Goal: Information Seeking & Learning: Understand process/instructions

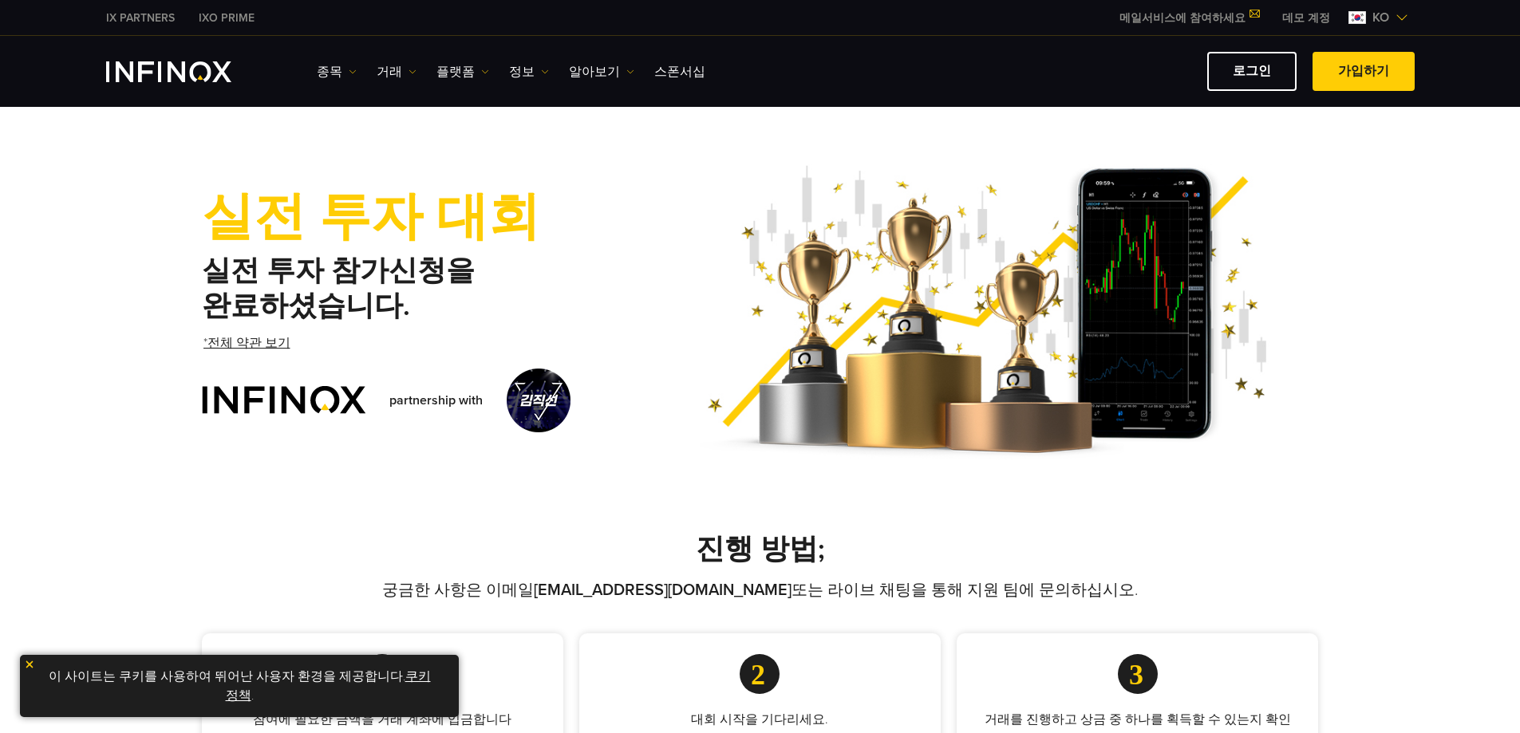
click at [235, 344] on link "*전체 약관 보기" at bounding box center [247, 343] width 90 height 39
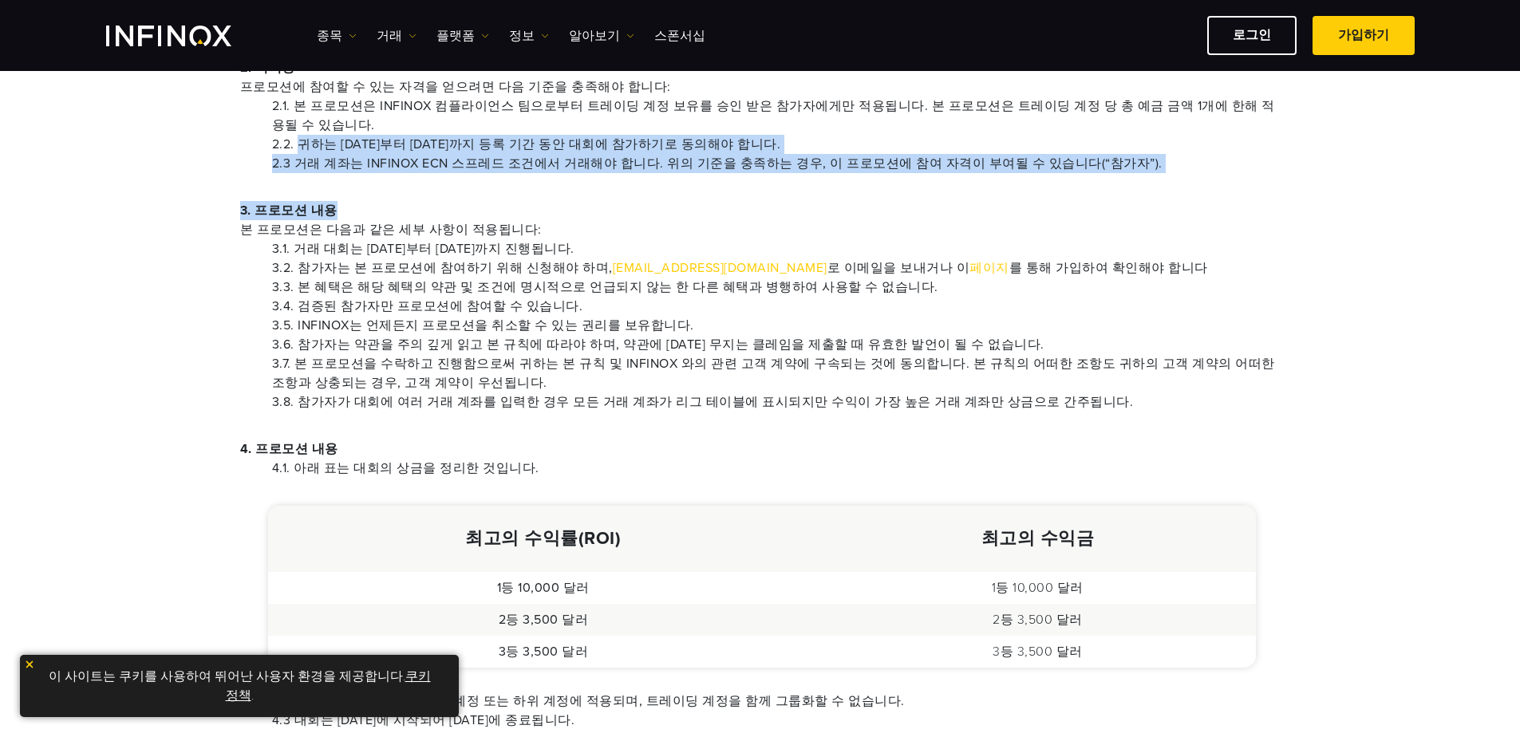
click at [602, 201] on p "3. 프로모션 내용 본 프로모션은 다음과 같은 세부 사항이 적용됩니다:" at bounding box center [760, 220] width 1041 height 38
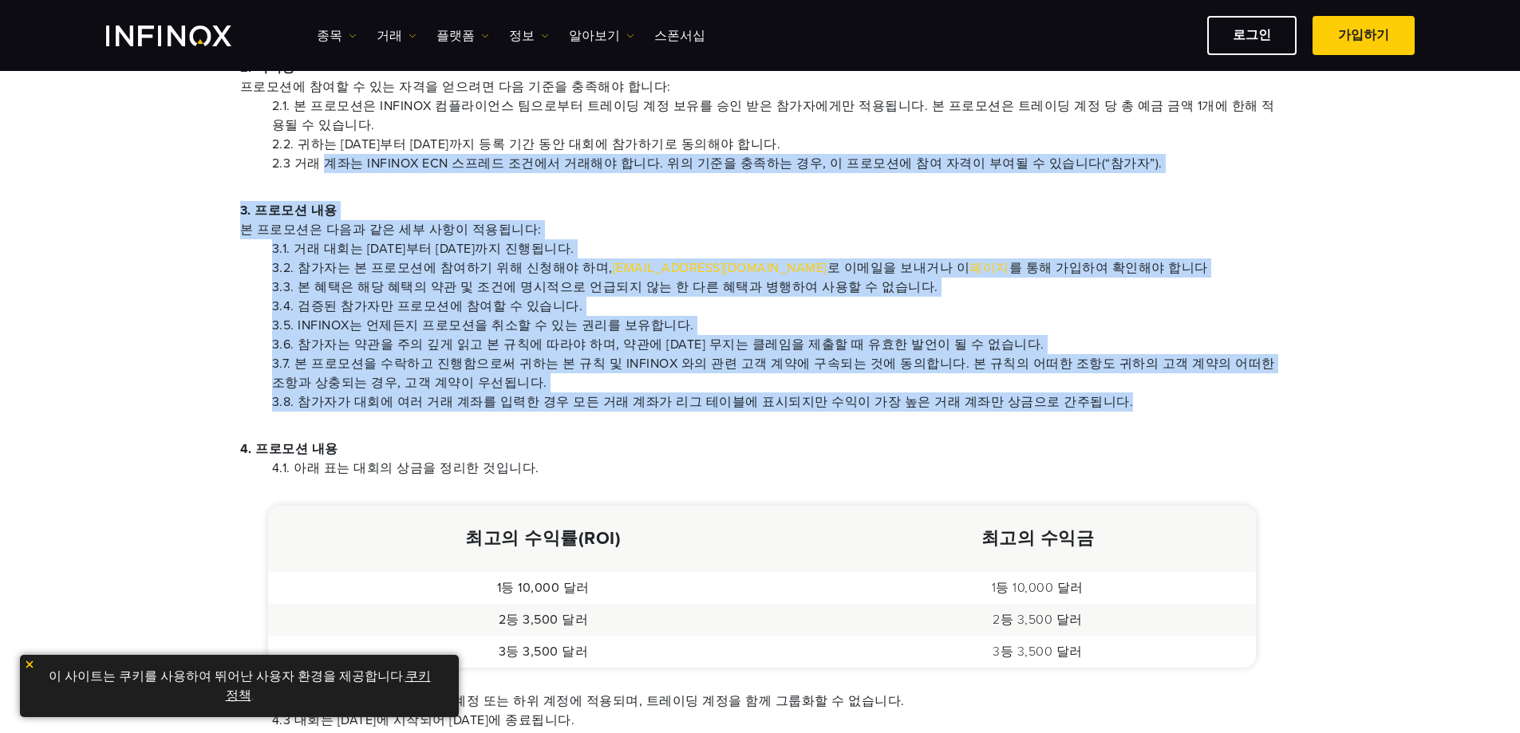
drag, startPoint x: 326, startPoint y: 142, endPoint x: 1218, endPoint y: 384, distance: 924.3
click at [1218, 384] on div "1. INFINOX 의 재량에 따라 언제든지 프로모션을 철회할 수 있는 권리를 보유하고 있으며, 고객에게 프로모션 삭제에 [DATE] 통지를 …" at bounding box center [760, 632] width 1117 height 1758
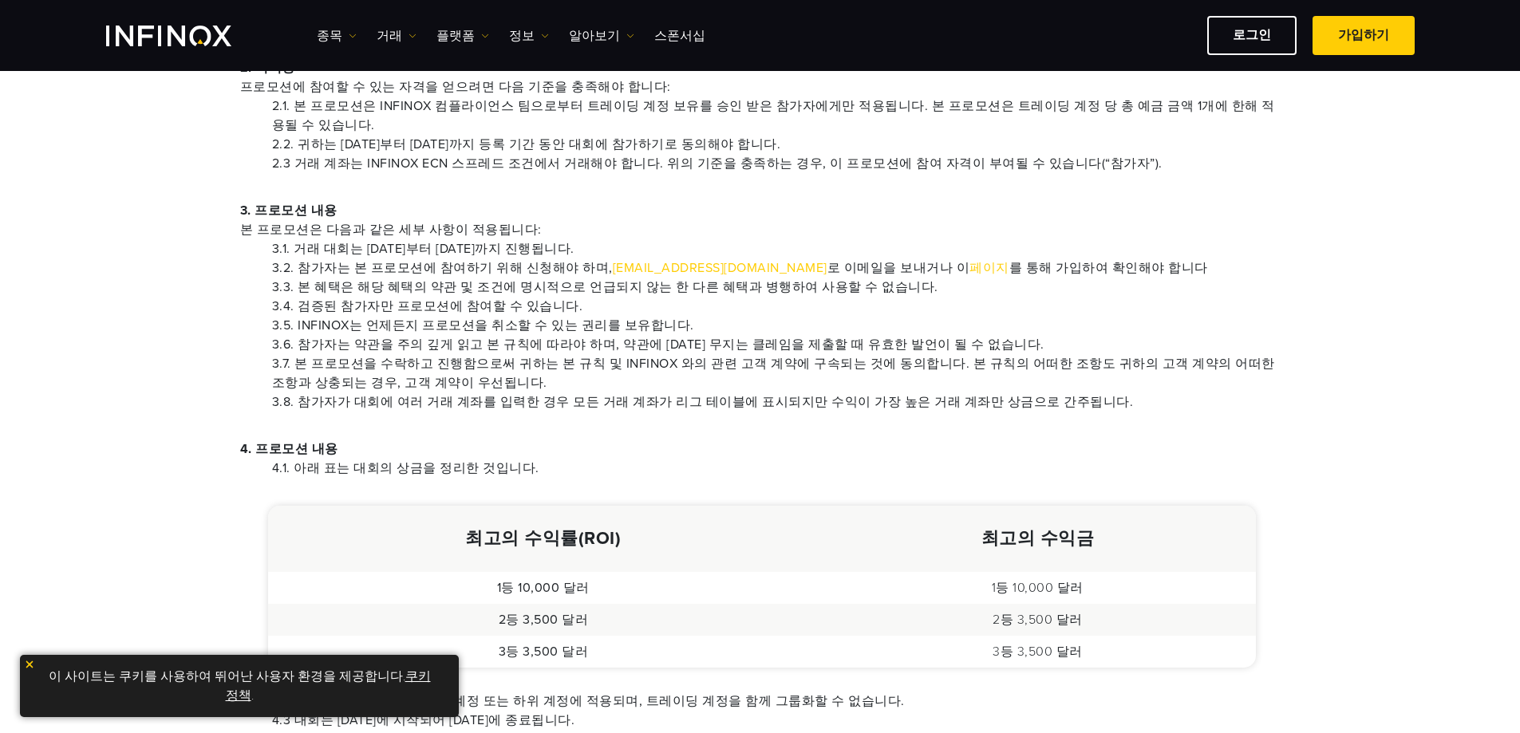
click at [638, 440] on p "4. 프로모션 내용" at bounding box center [760, 449] width 1041 height 19
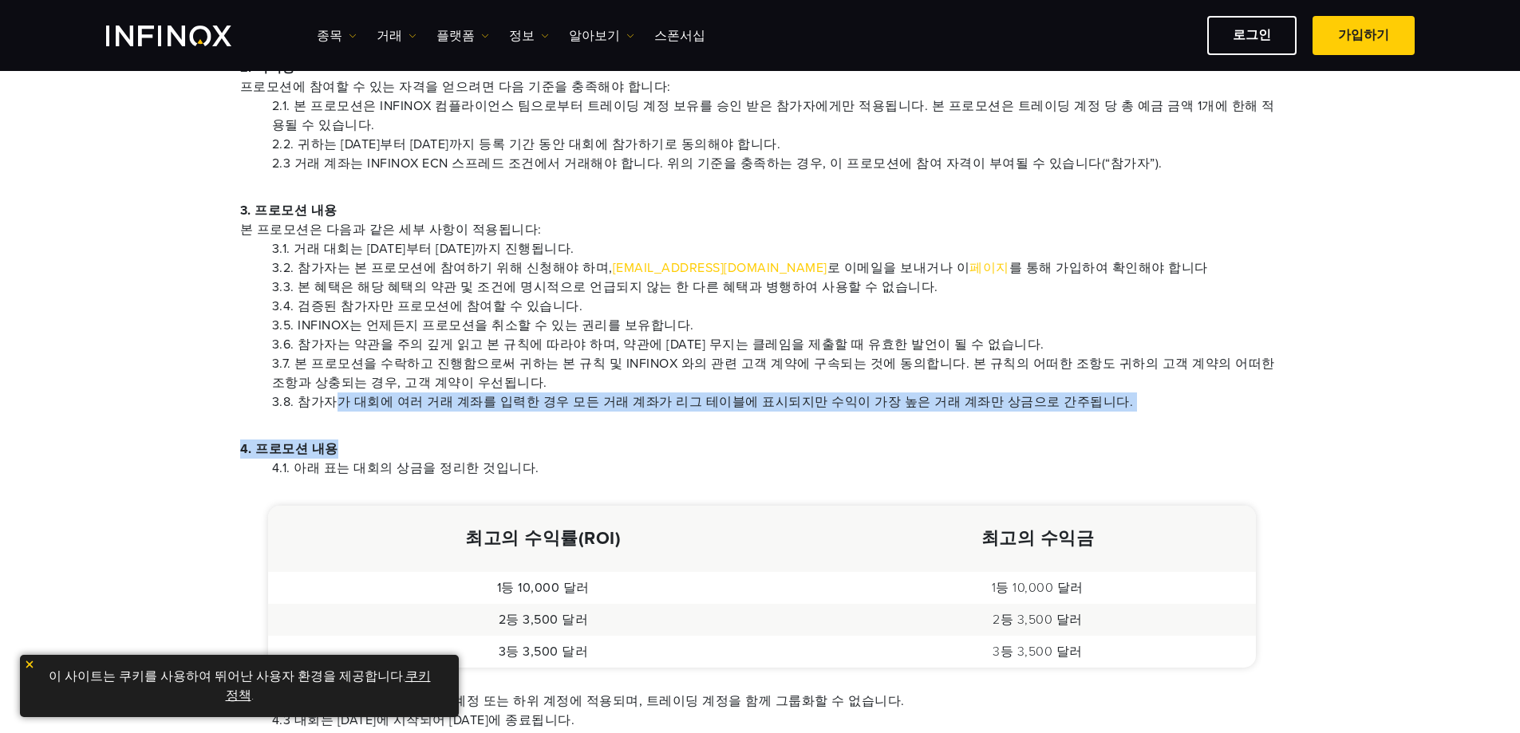
drag, startPoint x: 337, startPoint y: 377, endPoint x: 800, endPoint y: 417, distance: 464.6
click at [800, 417] on div "1. INFINOX 의 재량에 따라 언제든지 프로모션을 철회할 수 있는 권리를 보유하고 있으며, 고객에게 프로모션 삭제에 [DATE] 통지를 …" at bounding box center [760, 632] width 1117 height 1758
click at [770, 440] on p "4. 프로모션 내용" at bounding box center [760, 449] width 1041 height 19
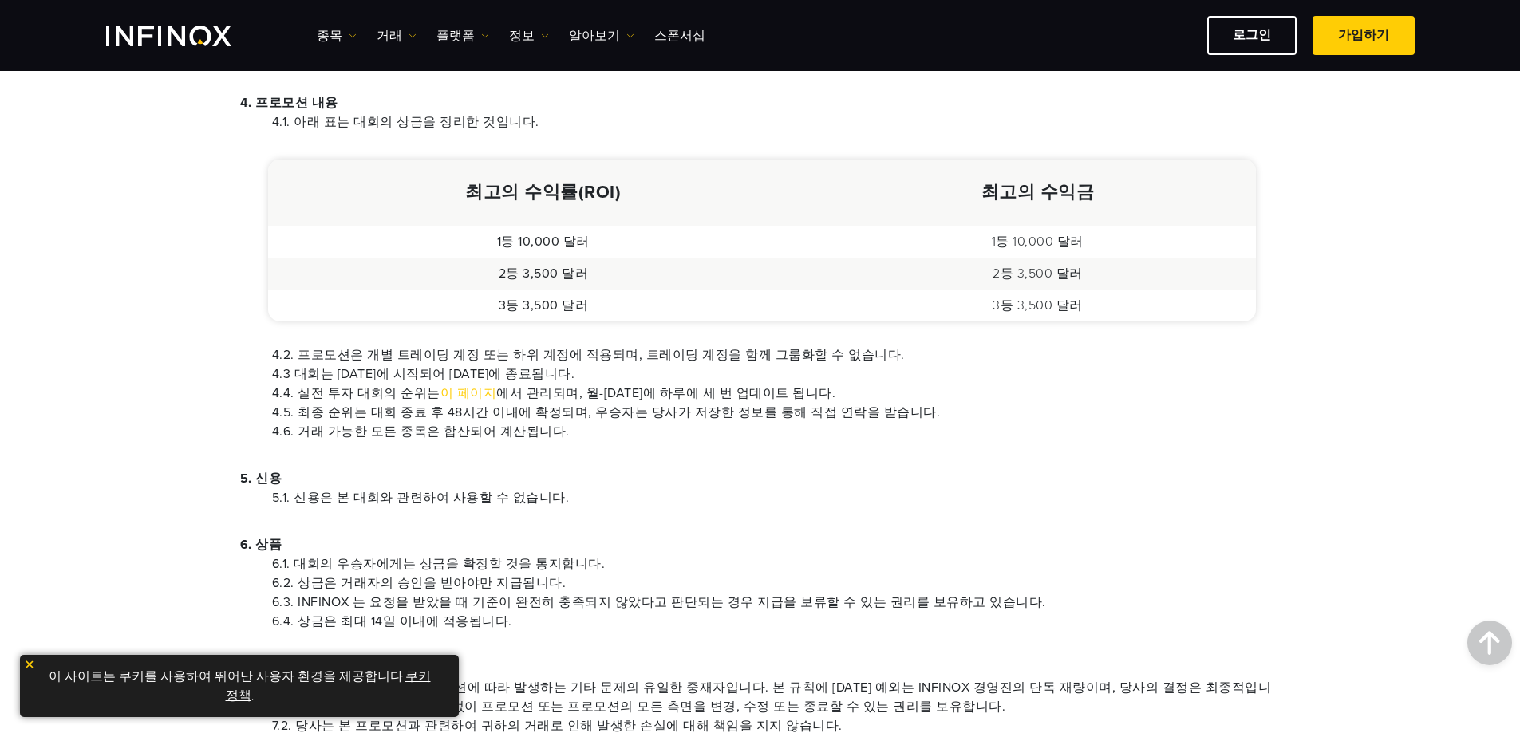
scroll to position [878, 0]
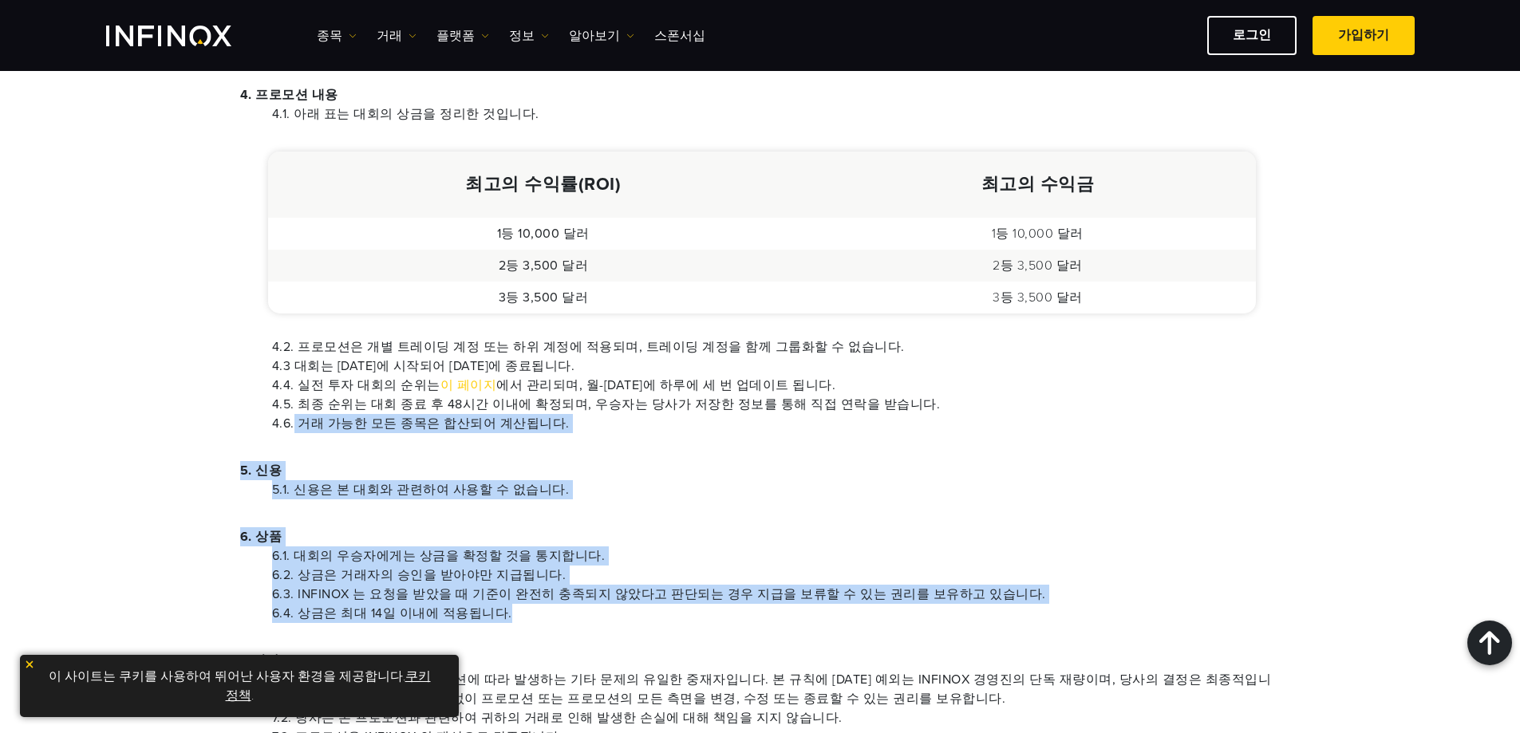
drag, startPoint x: 295, startPoint y: 406, endPoint x: 883, endPoint y: 597, distance: 618.2
click at [883, 597] on div "1. INFINOX 의 재량에 따라 언제든지 프로모션을 철회할 수 있는 권리를 보유하고 있으며, 고객에게 프로모션 삭제에 [DATE] 통지를 …" at bounding box center [760, 278] width 1117 height 1758
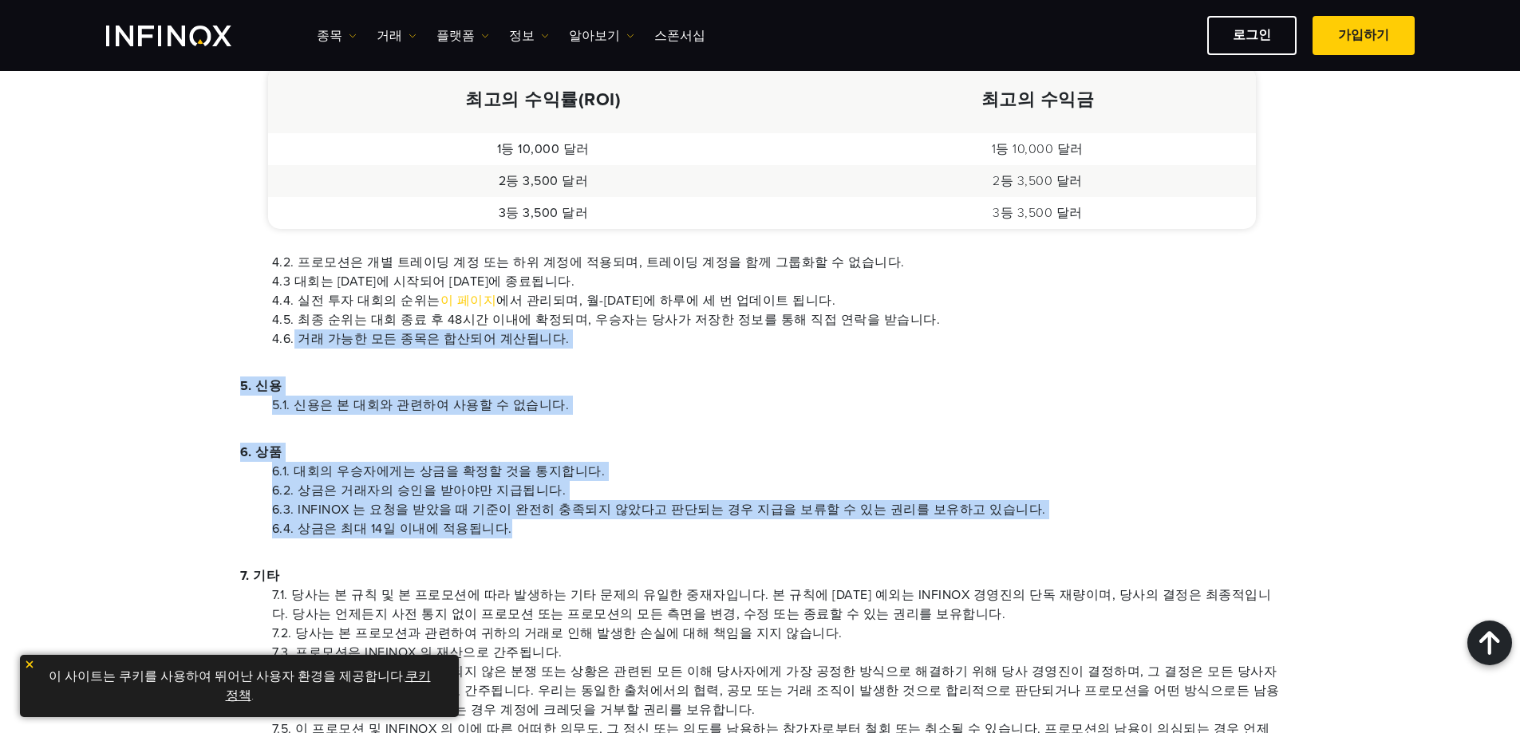
scroll to position [1197, 0]
